Goal: Information Seeking & Learning: Learn about a topic

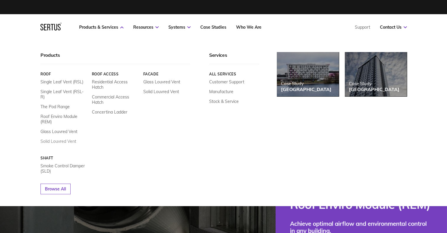
click at [60, 139] on link "Solid Louvred Vent" at bounding box center [59, 141] width 36 height 5
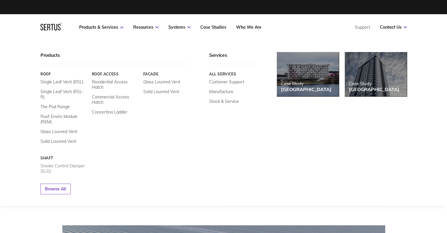
click at [60, 163] on link "Smoke Control Damper (SLD)" at bounding box center [64, 168] width 47 height 11
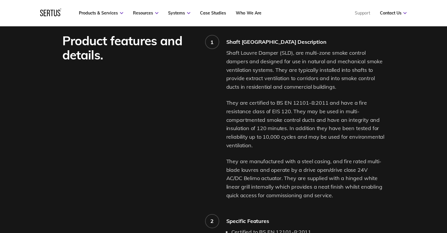
scroll to position [562, 0]
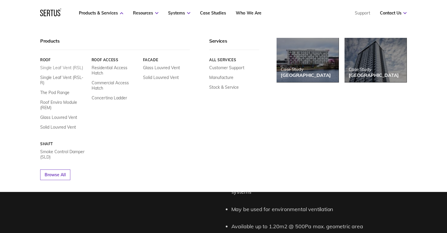
click at [60, 68] on link "Single Leaf Vent (RSL)" at bounding box center [61, 67] width 43 height 5
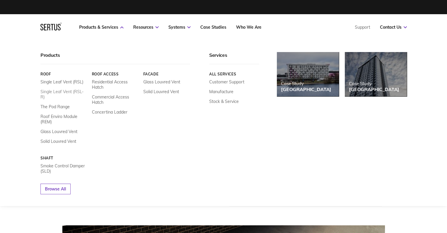
click at [73, 93] on link "Single Leaf Vent (RSL-R)" at bounding box center [64, 94] width 47 height 11
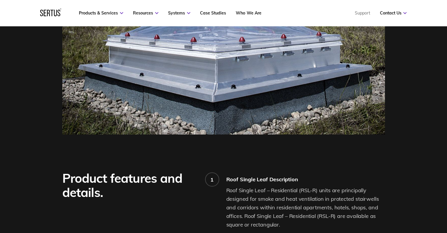
scroll to position [355, 0]
